Goal: Find specific page/section: Find specific page/section

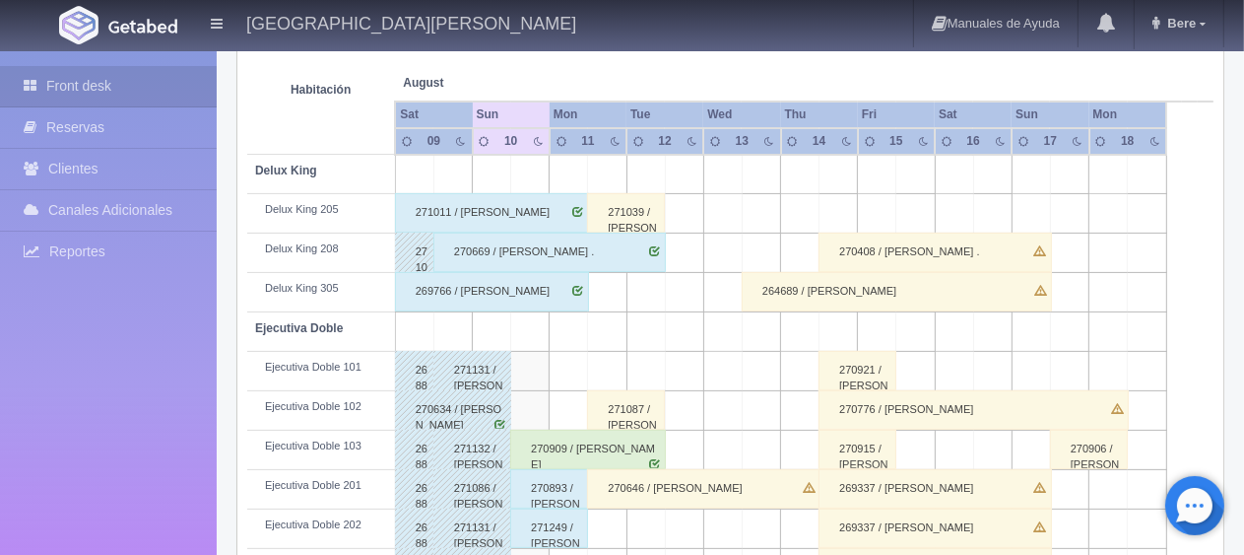
scroll to position [459, 0]
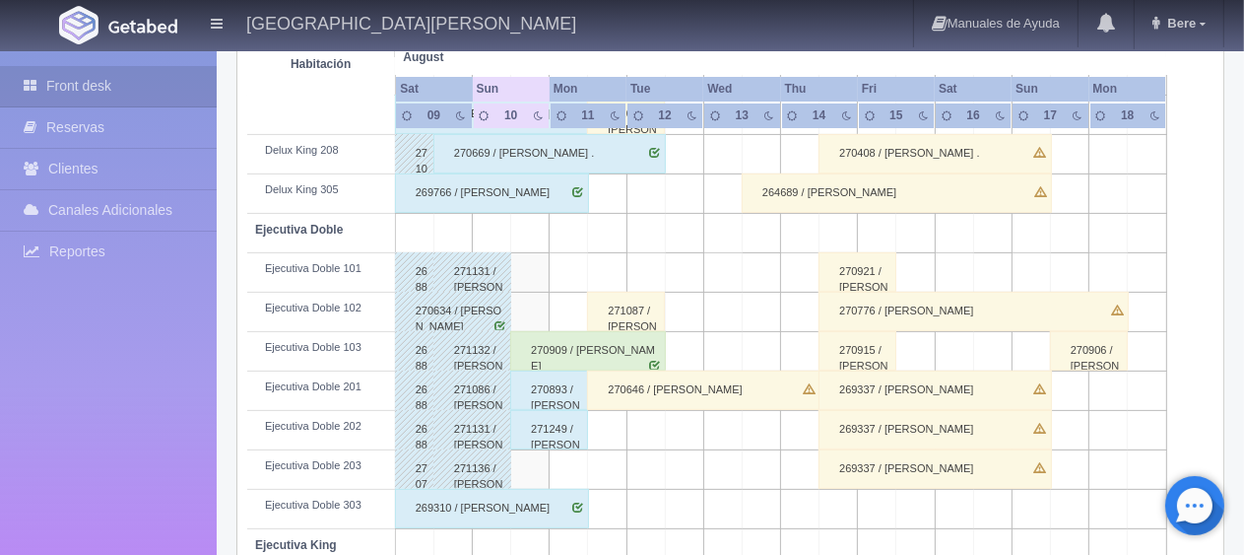
click at [536, 427] on div "271249 / [PERSON_NAME] ." at bounding box center [549, 429] width 78 height 39
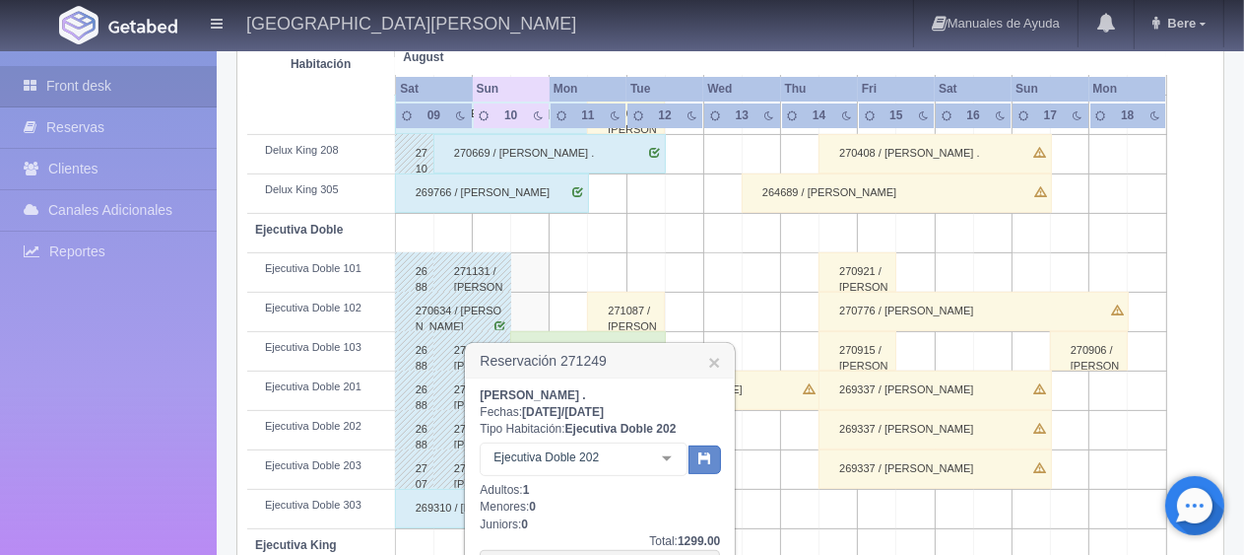
scroll to position [558, 0]
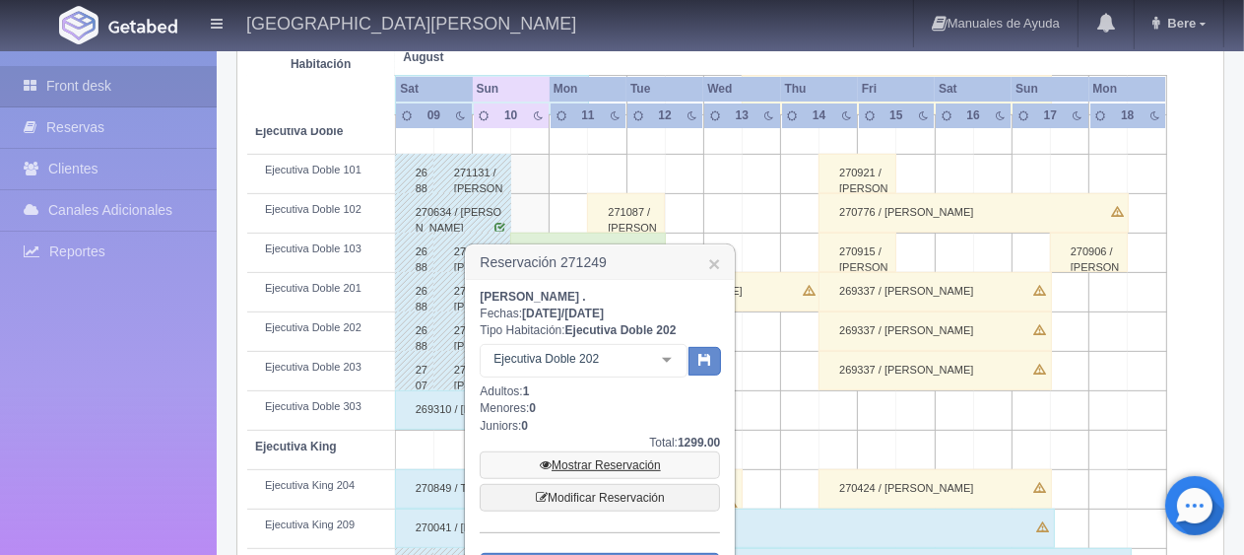
click at [579, 458] on link "Mostrar Reservación" at bounding box center [600, 465] width 240 height 28
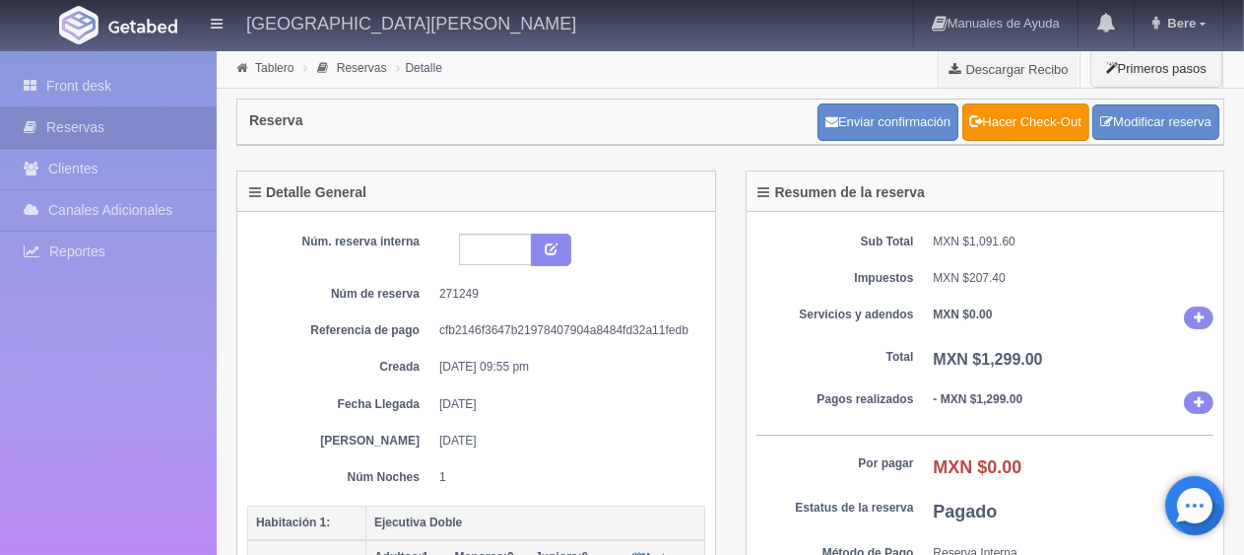
scroll to position [296, 0]
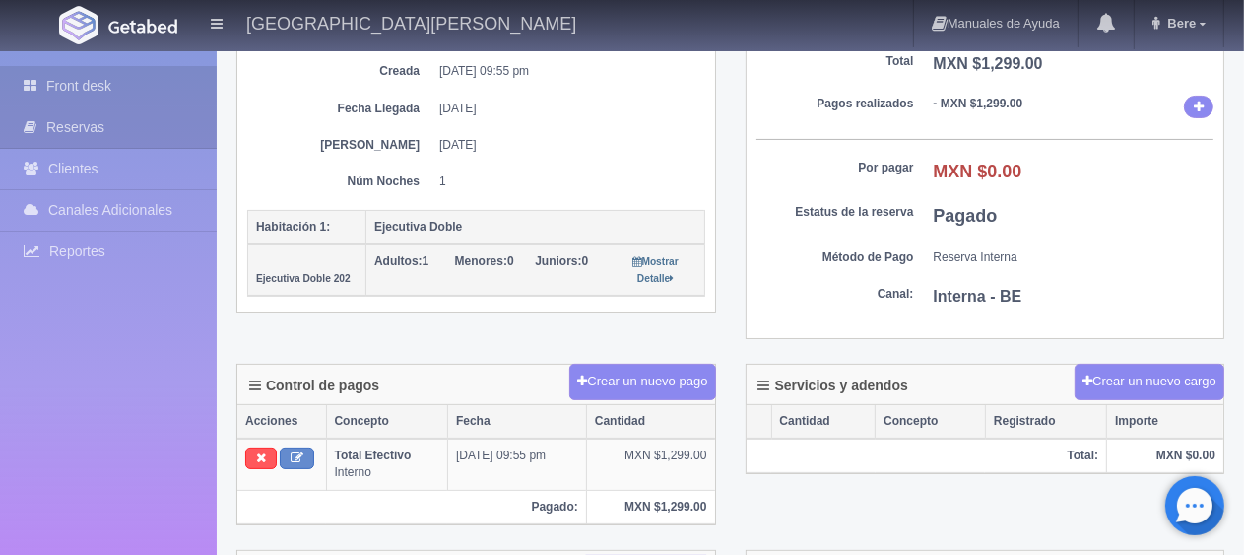
click at [109, 82] on link "Front desk" at bounding box center [108, 86] width 217 height 40
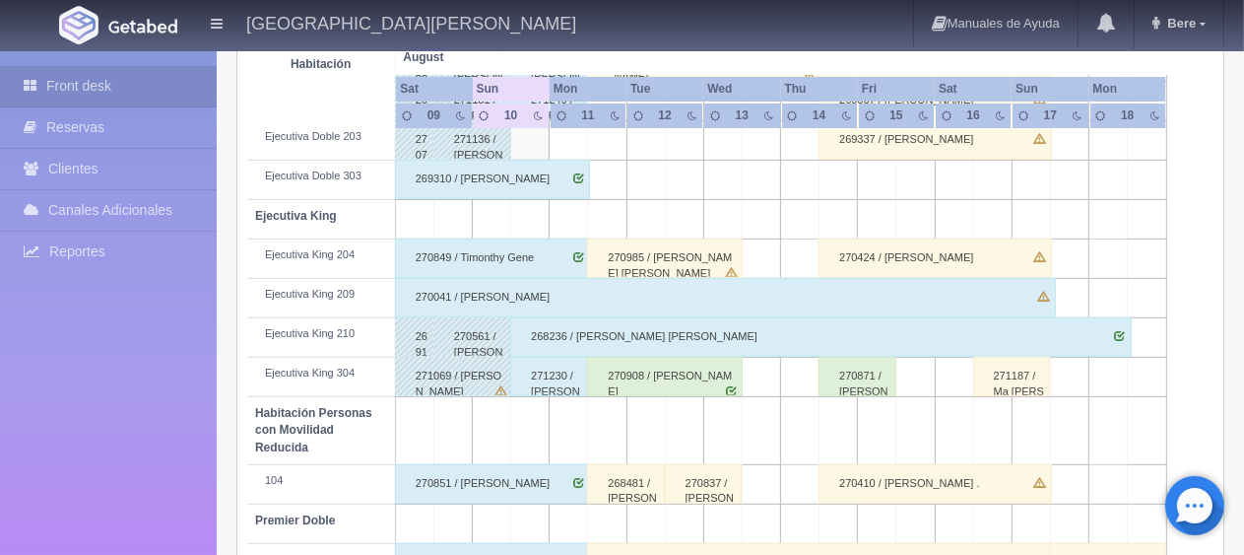
scroll to position [887, 0]
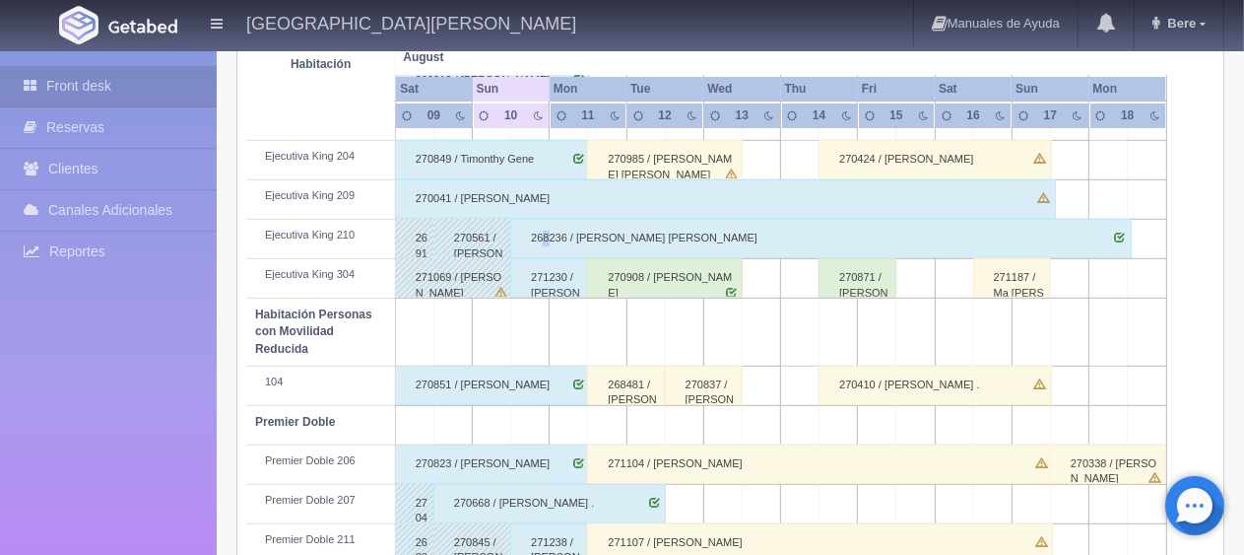
click at [546, 224] on div "268236 / [PERSON_NAME]" at bounding box center [820, 238] width 621 height 39
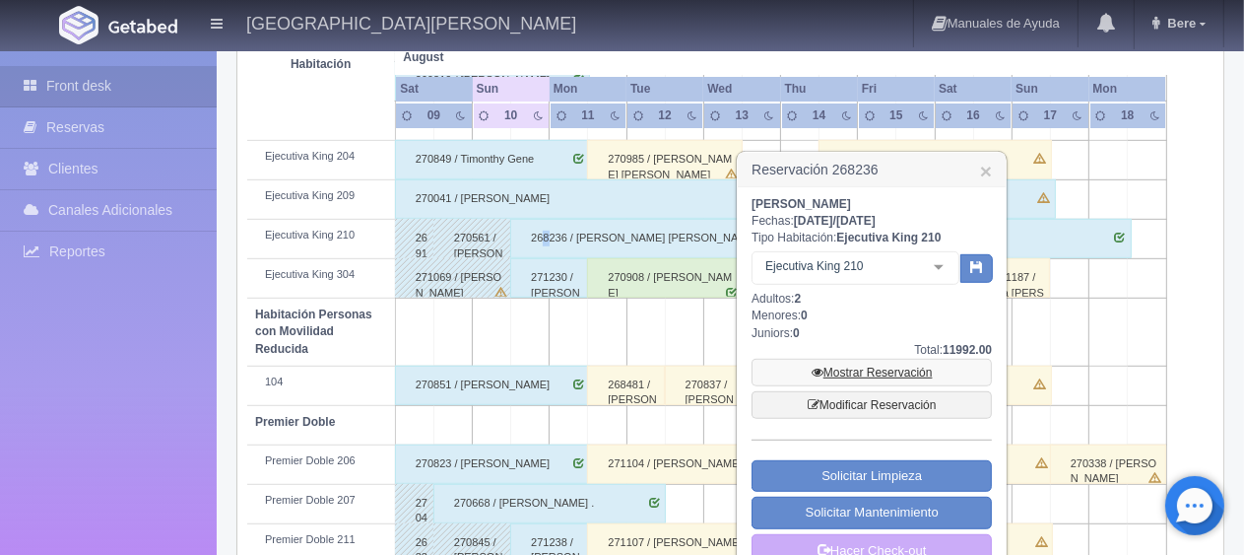
click at [833, 370] on link "Mostrar Reservación" at bounding box center [872, 373] width 240 height 28
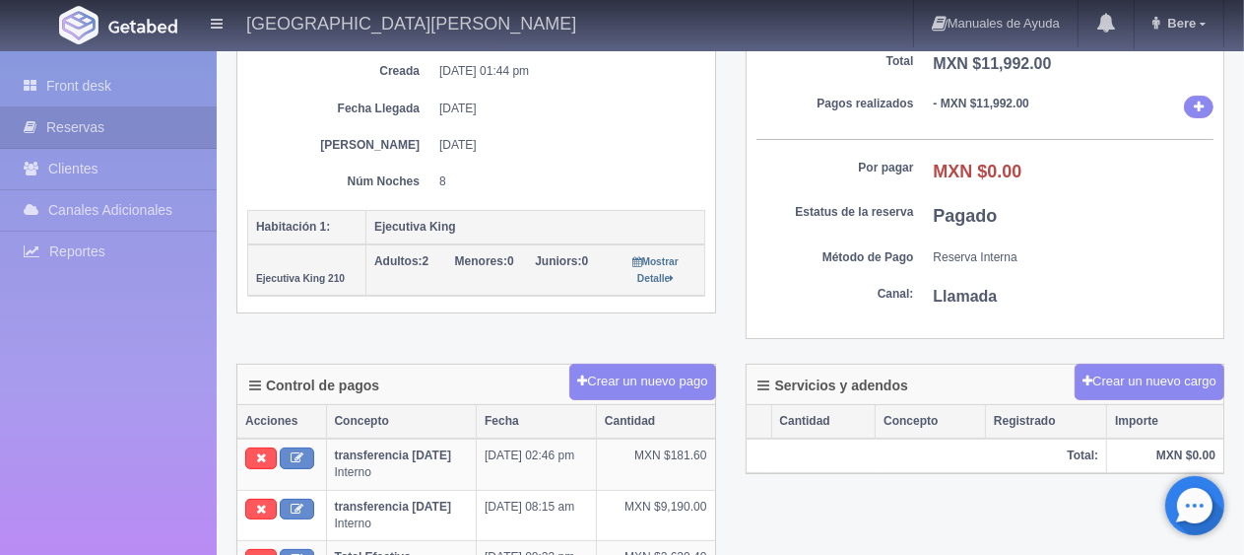
scroll to position [394, 0]
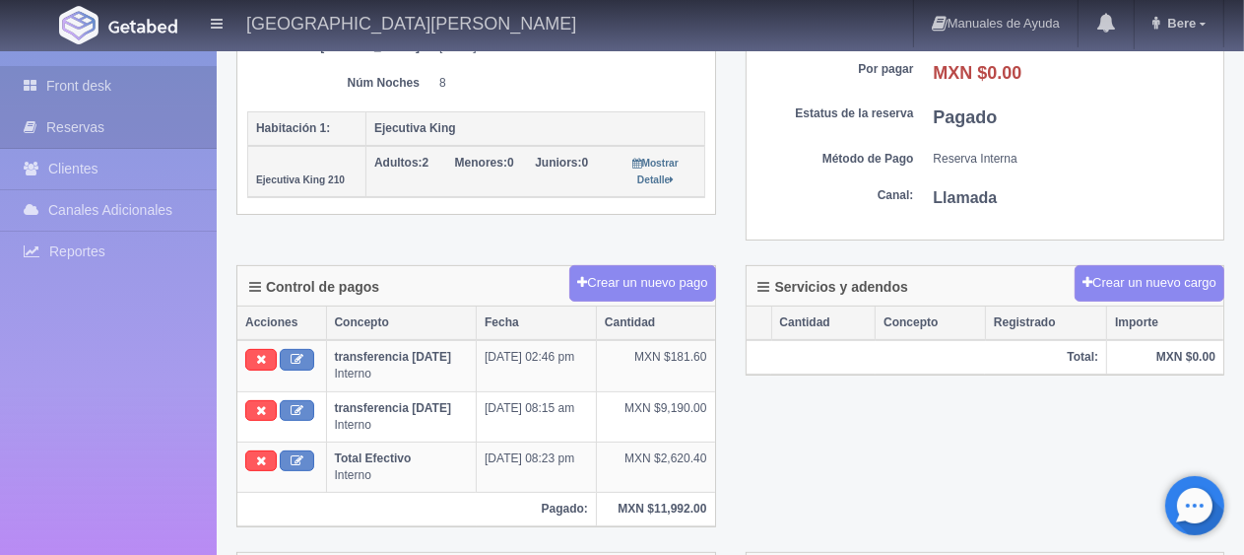
click at [132, 88] on link "Front desk" at bounding box center [108, 86] width 217 height 40
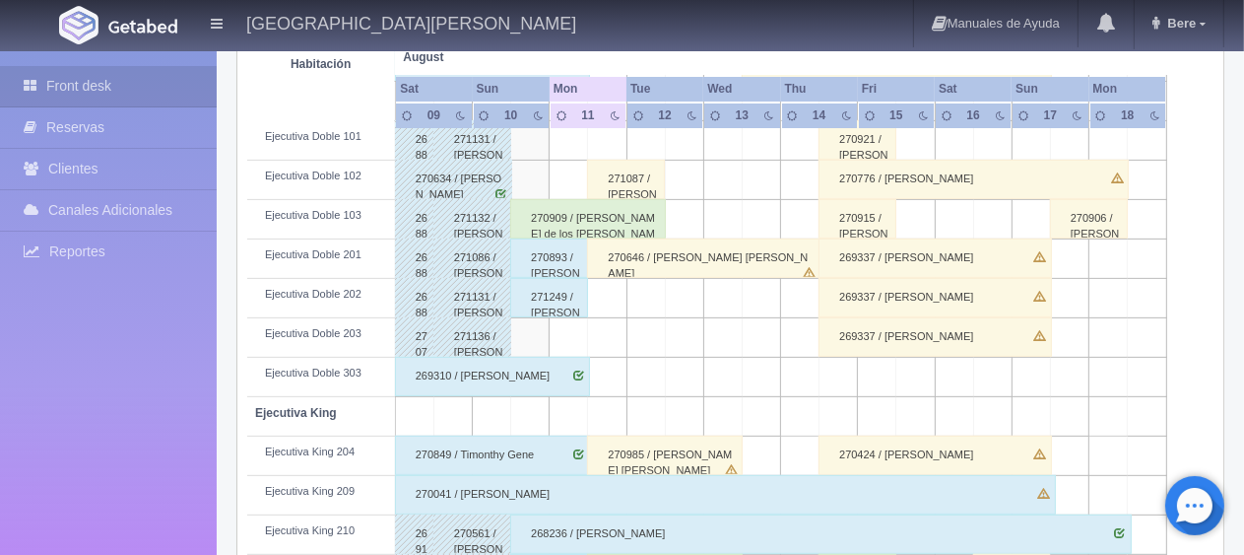
scroll to position [493, 0]
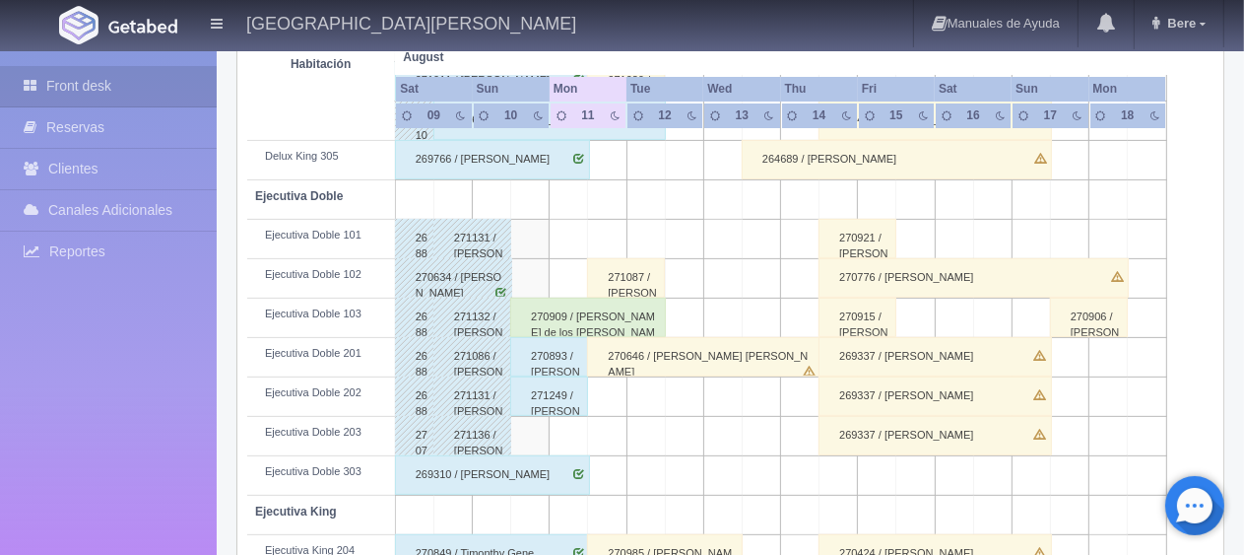
click at [866, 236] on div "270921 / [PERSON_NAME] [PERSON_NAME]" at bounding box center [858, 238] width 78 height 39
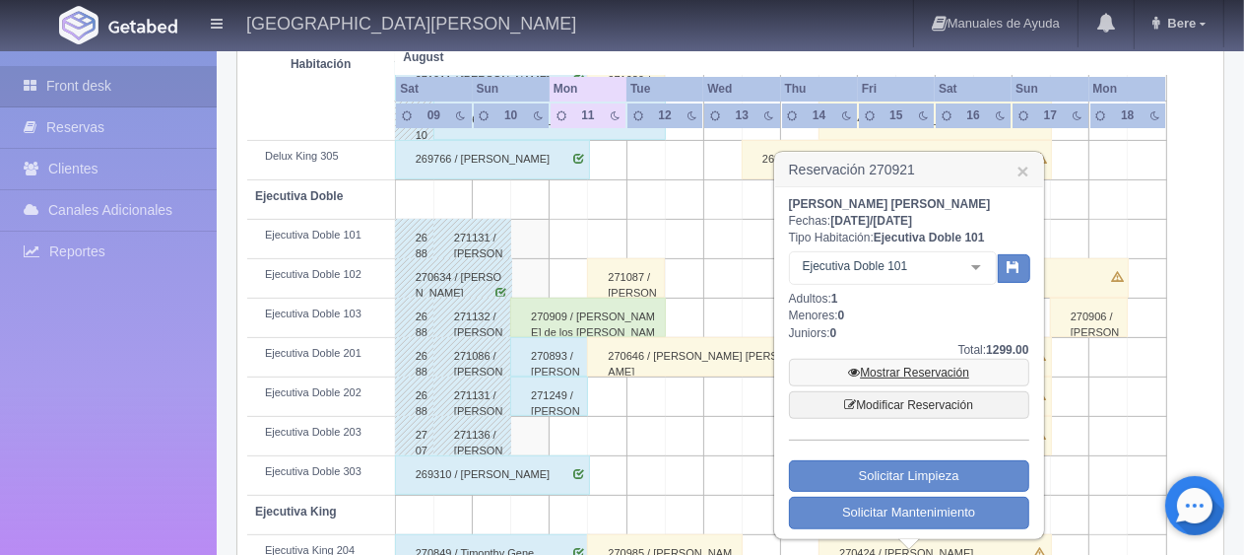
click at [875, 386] on link "Mostrar Reservación" at bounding box center [909, 373] width 240 height 28
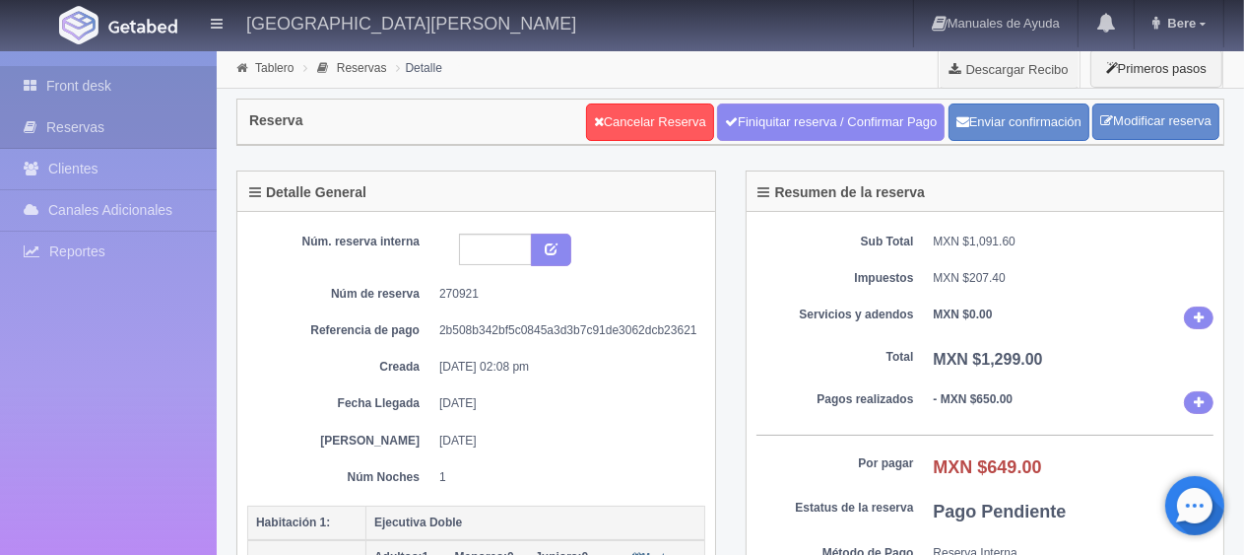
click at [93, 89] on link "Front desk" at bounding box center [108, 86] width 217 height 40
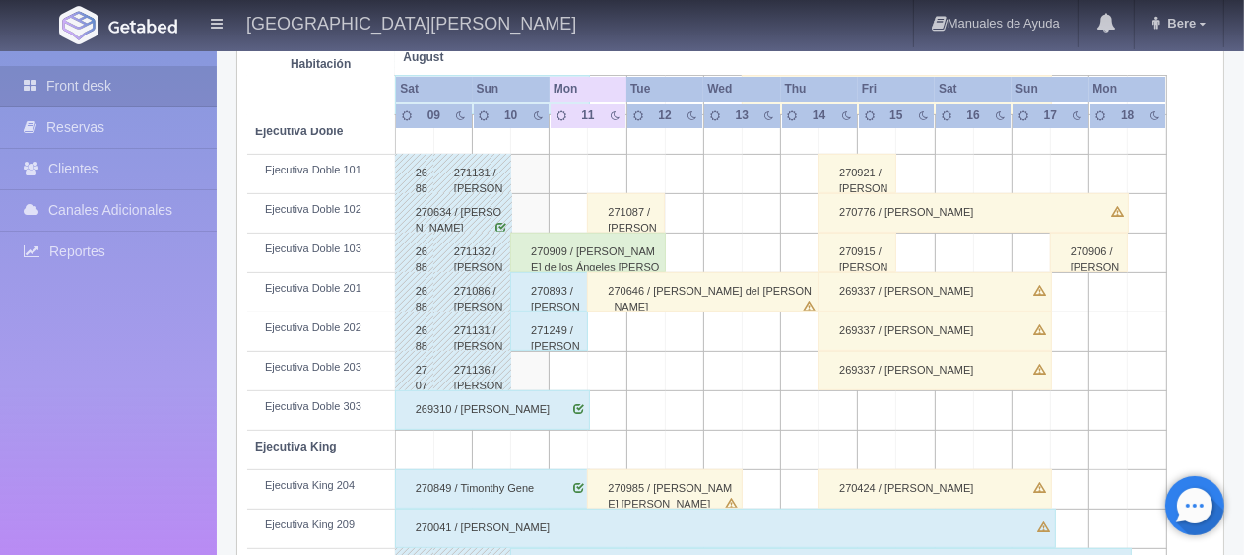
scroll to position [459, 0]
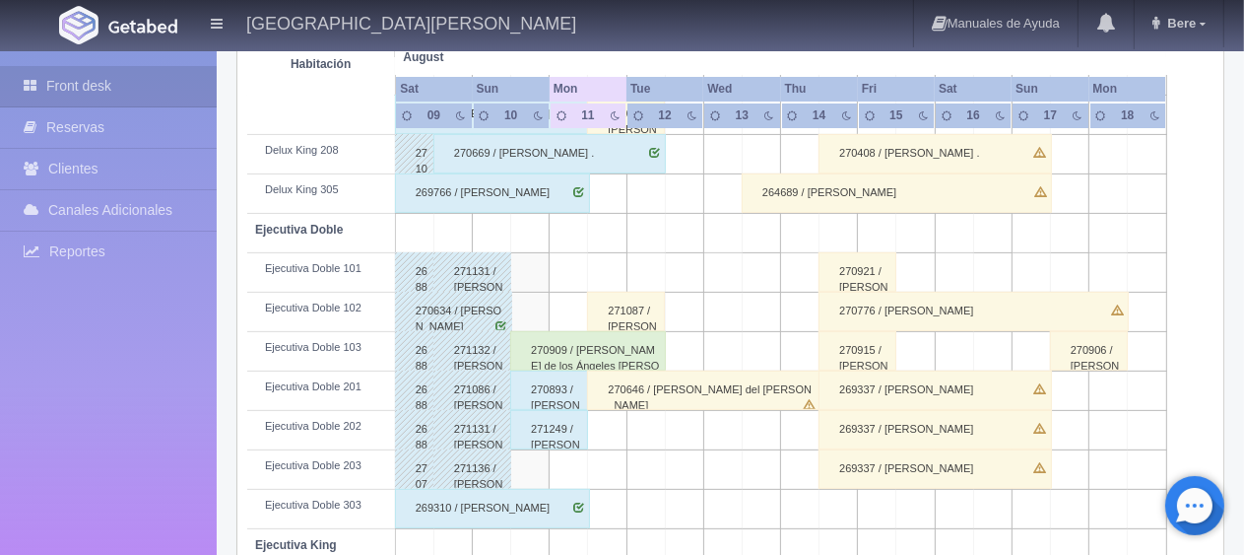
click at [851, 270] on div "270921 / Adrián Ulises Pilero Espinoz Pilero Espinoza" at bounding box center [858, 271] width 78 height 39
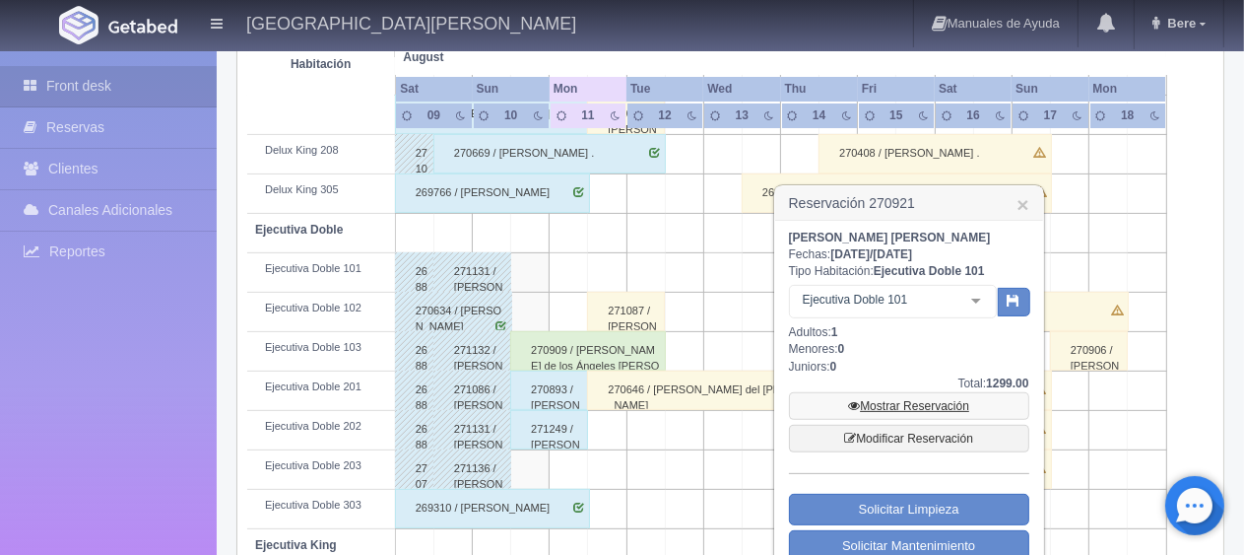
click at [877, 416] on link "Mostrar Reservación" at bounding box center [909, 406] width 240 height 28
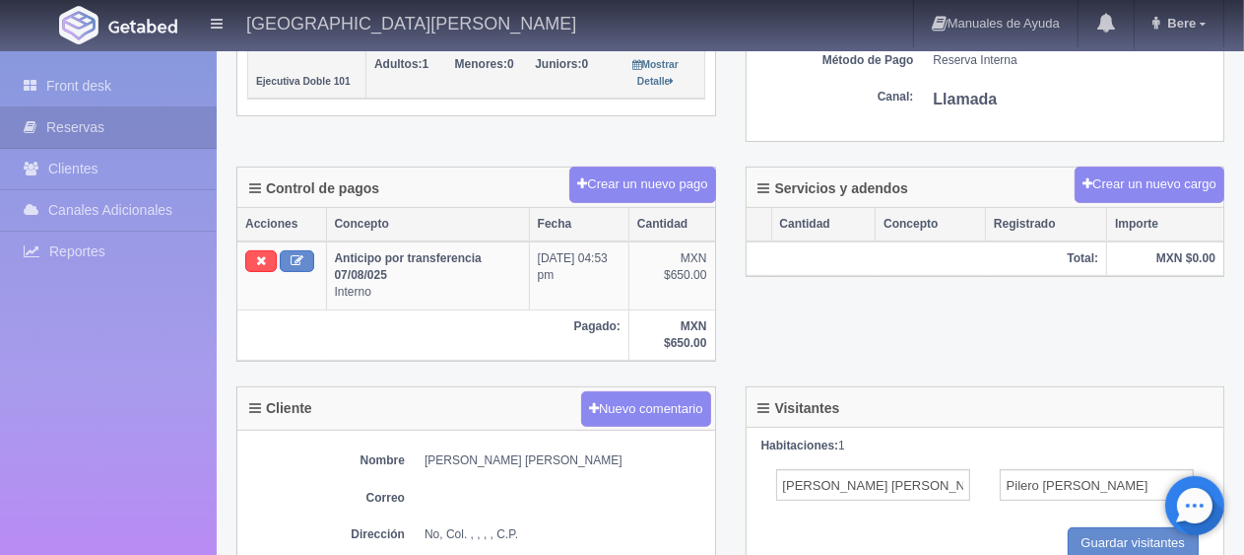
scroll to position [591, 0]
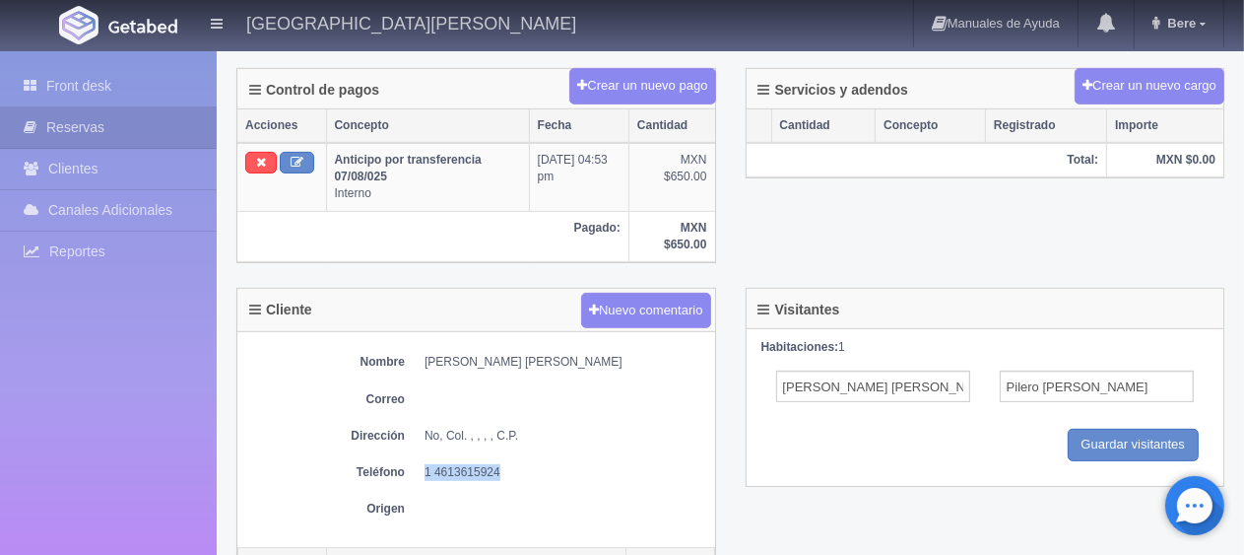
drag, startPoint x: 502, startPoint y: 465, endPoint x: 426, endPoint y: 470, distance: 77.0
click at [426, 470] on dd "1 4613615924" at bounding box center [565, 472] width 281 height 17
copy dd "1 4613615924"
click at [75, 75] on link "Front desk" at bounding box center [108, 86] width 217 height 40
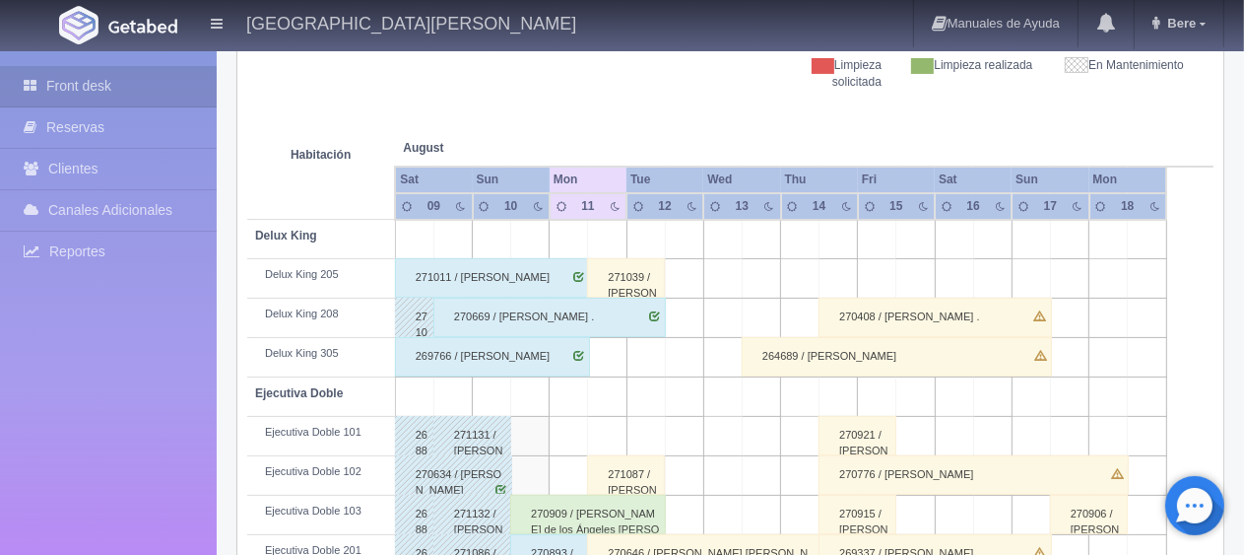
scroll to position [493, 0]
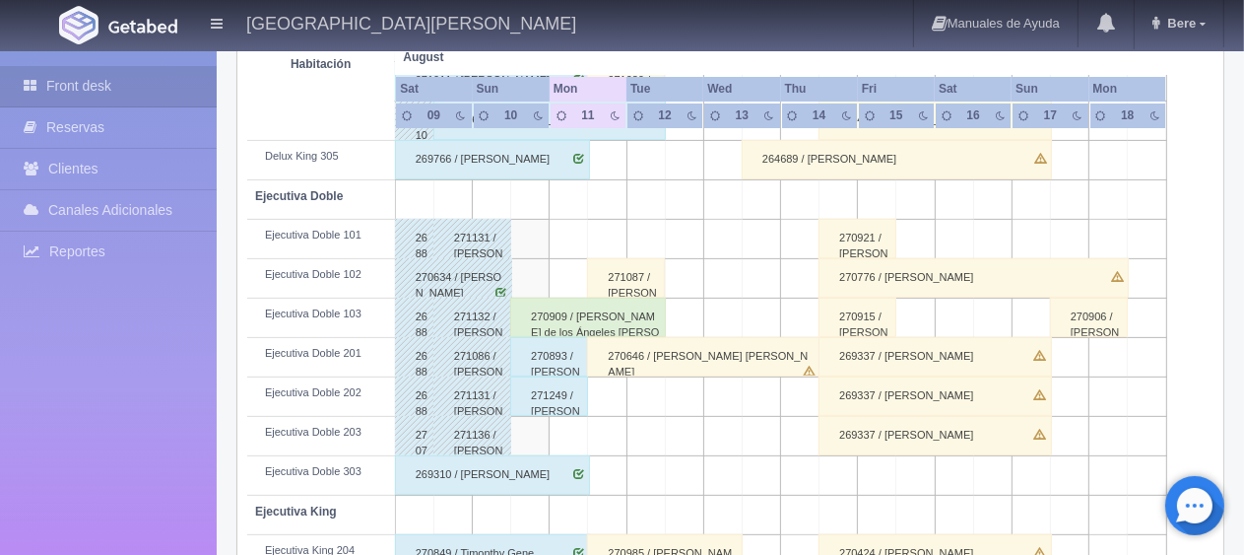
click at [871, 311] on div "270915 / [PERSON_NAME]" at bounding box center [858, 317] width 78 height 39
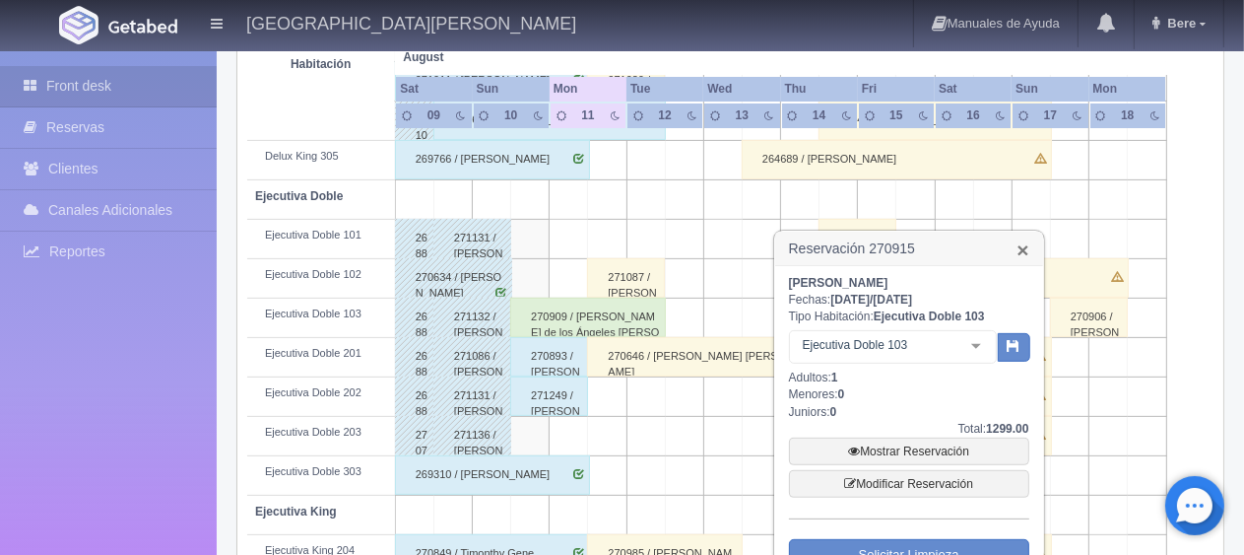
click at [1025, 251] on link "×" at bounding box center [1023, 249] width 12 height 21
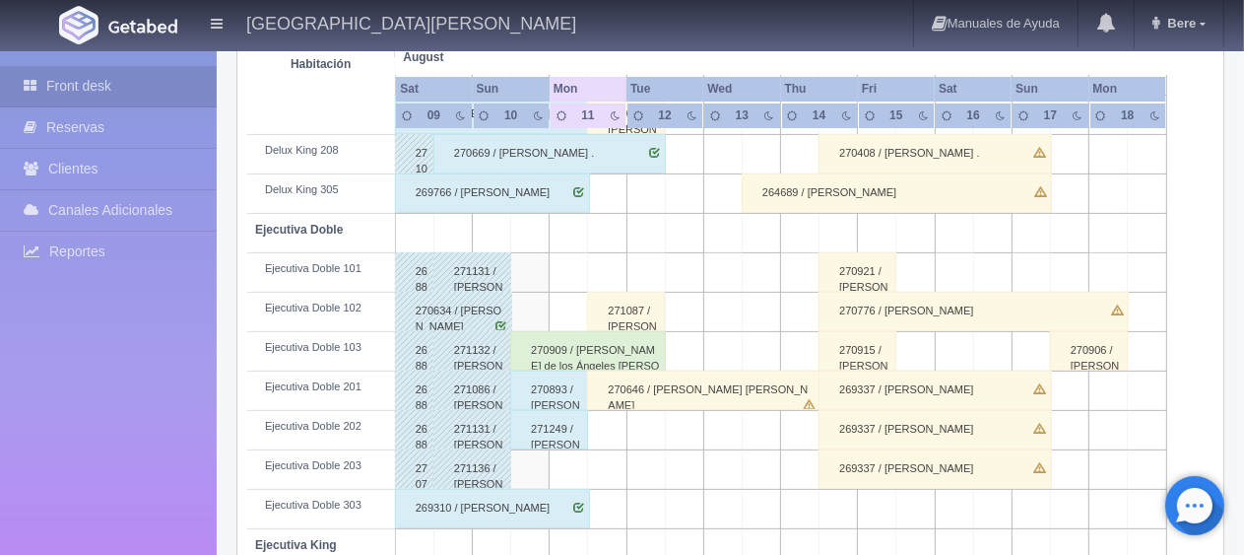
scroll to position [361, 0]
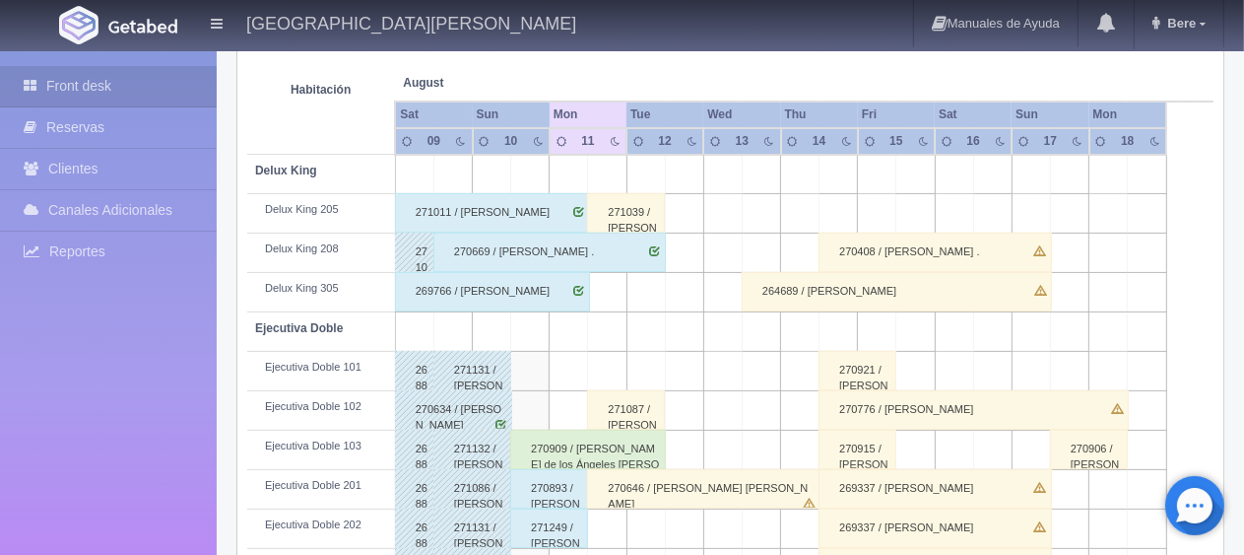
click at [918, 234] on div "270408 / [PERSON_NAME] ." at bounding box center [935, 252] width 233 height 39
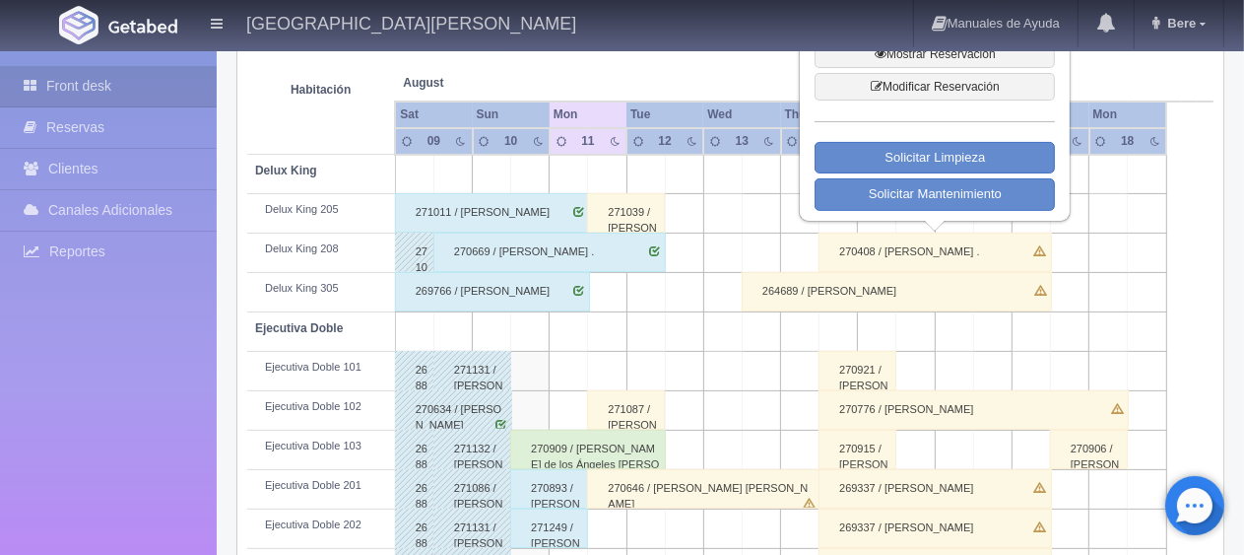
scroll to position [262, 0]
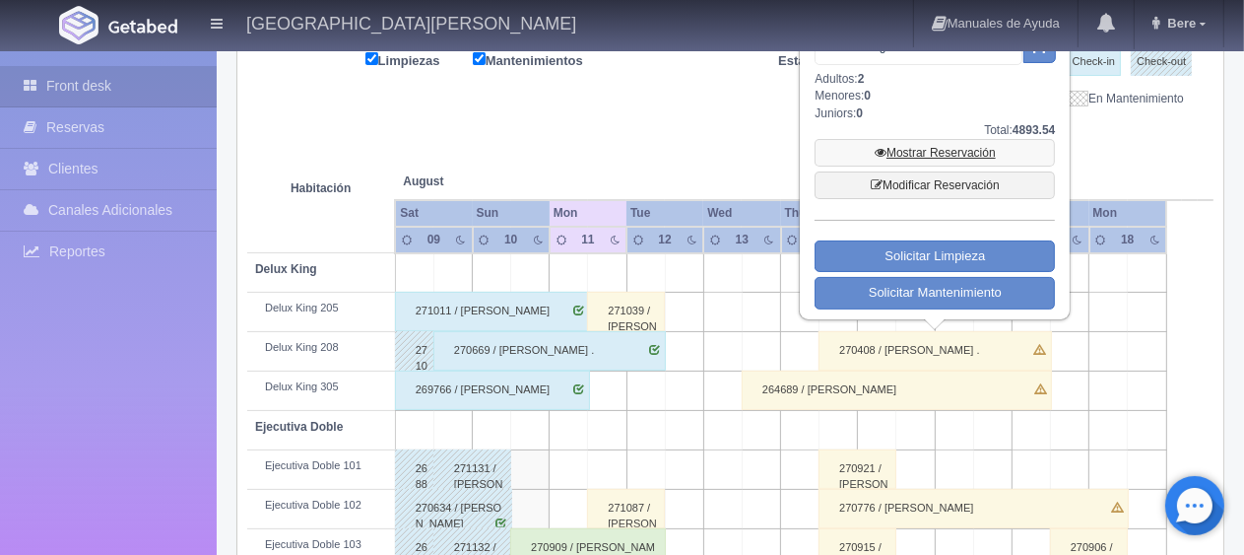
click at [918, 154] on link "Mostrar Reservación" at bounding box center [935, 153] width 240 height 28
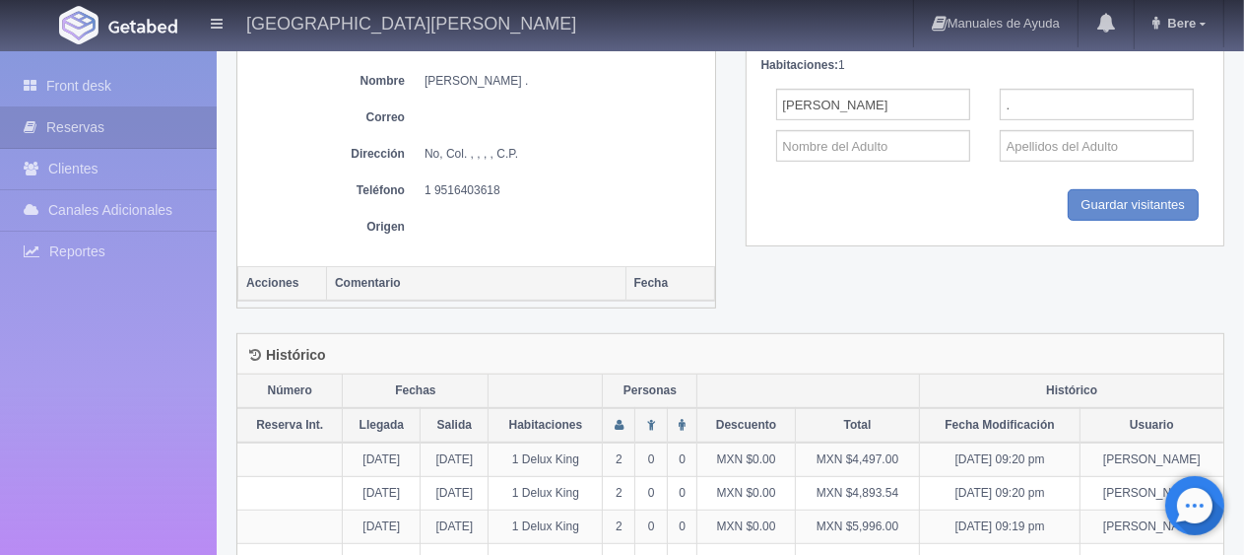
scroll to position [827, 0]
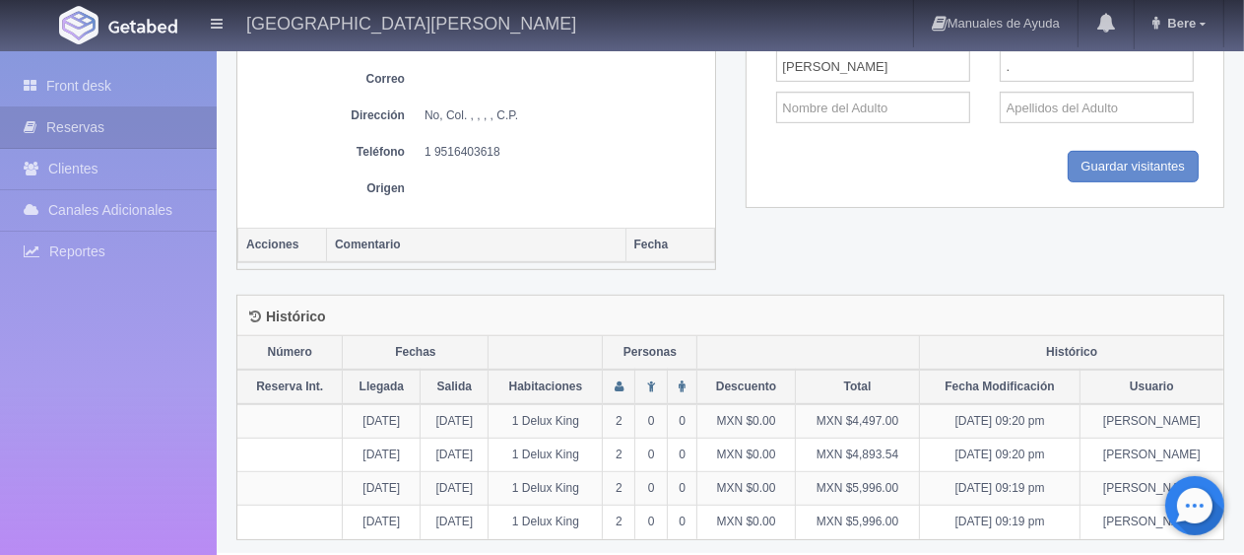
click at [778, 199] on div "Habitaciones: 1 Liz Benítez . Guardar Guardar visitantes" at bounding box center [986, 108] width 478 height 198
click at [167, 96] on link "Front desk" at bounding box center [108, 86] width 217 height 40
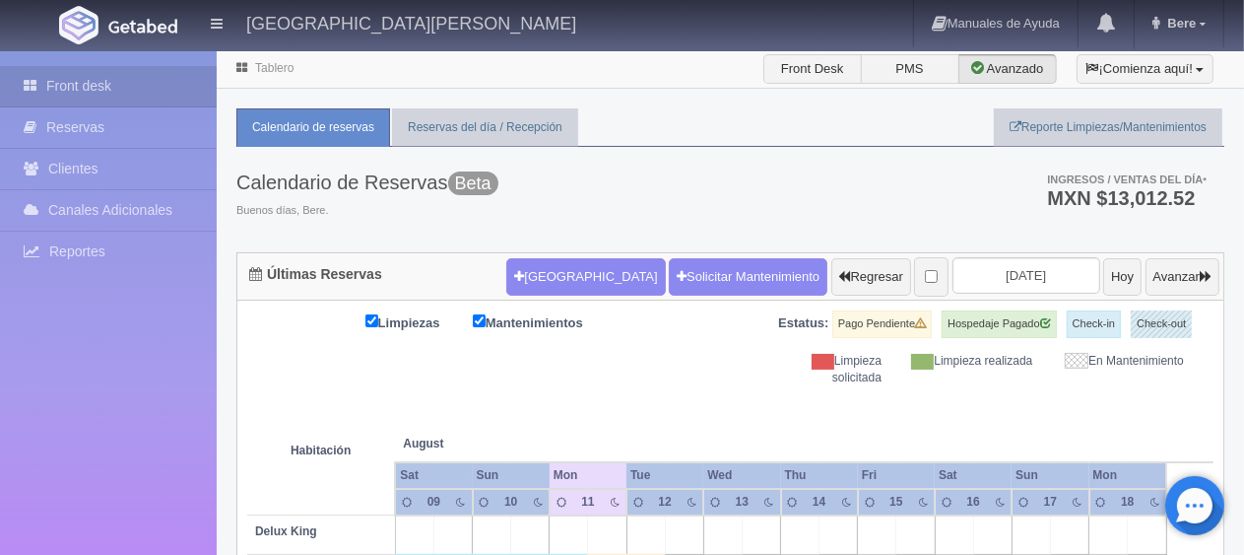
scroll to position [296, 0]
